Goal: Connect with others: Participate in discussion

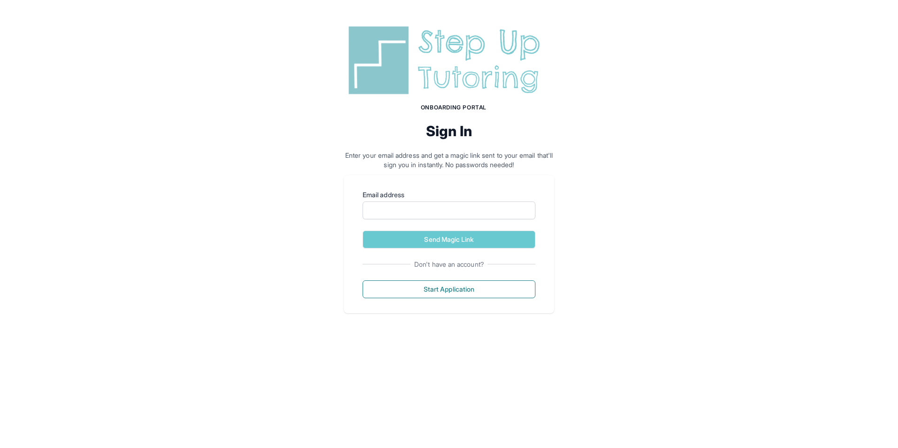
click at [481, 61] on img at bounding box center [449, 61] width 210 height 76
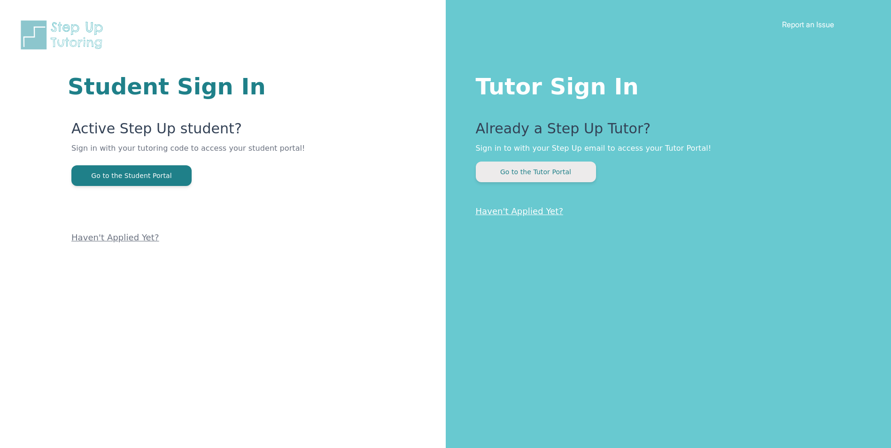
click at [481, 177] on button "Go to the Tutor Portal" at bounding box center [536, 172] width 120 height 21
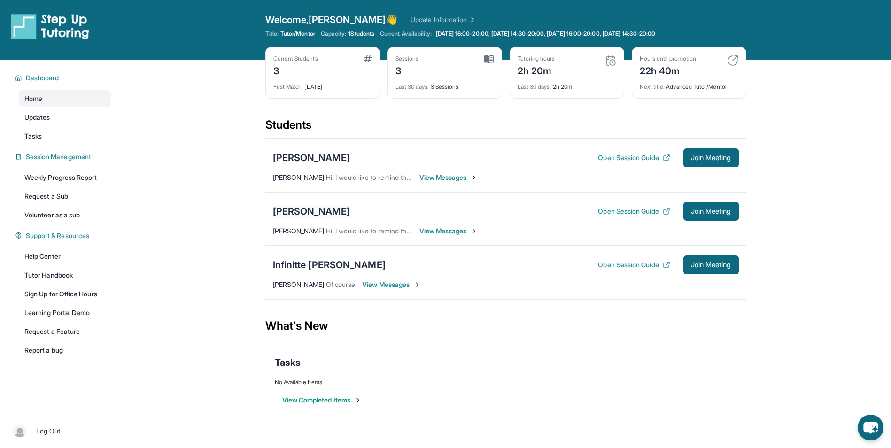
click at [304, 210] on div "[PERSON_NAME]" at bounding box center [311, 211] width 77 height 13
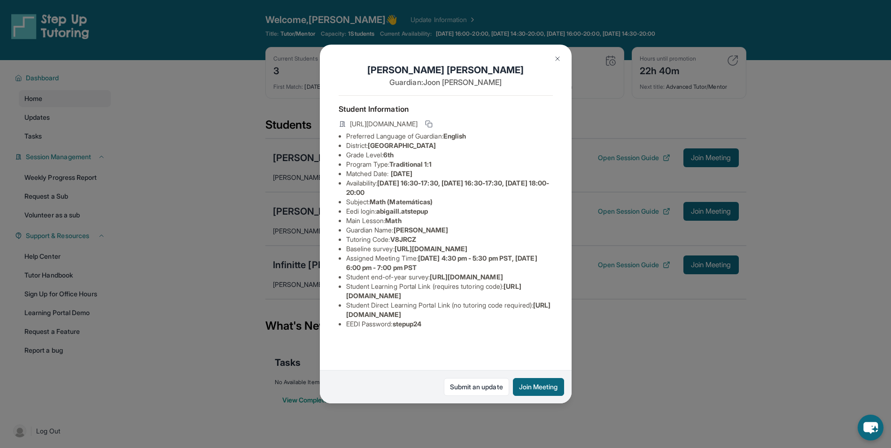
scroll to position [51, 0]
click at [522, 388] on button "Join Meeting" at bounding box center [538, 387] width 51 height 18
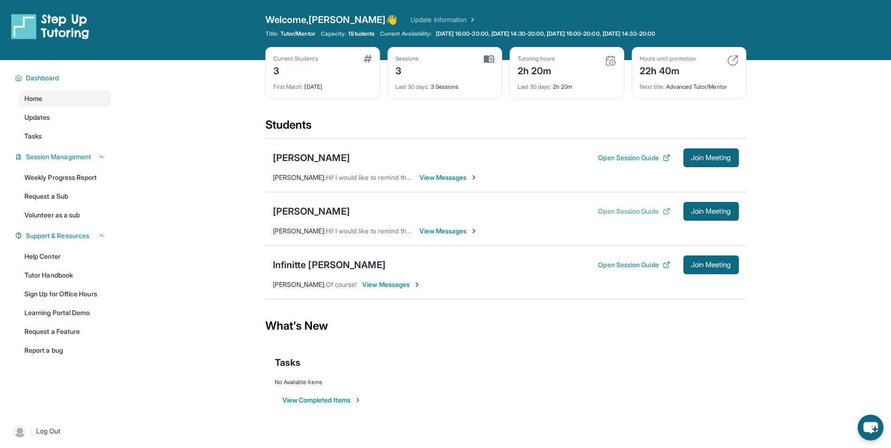
click at [634, 212] on button "Open Session Guide" at bounding box center [634, 211] width 72 height 9
